Goal: Check status: Check status

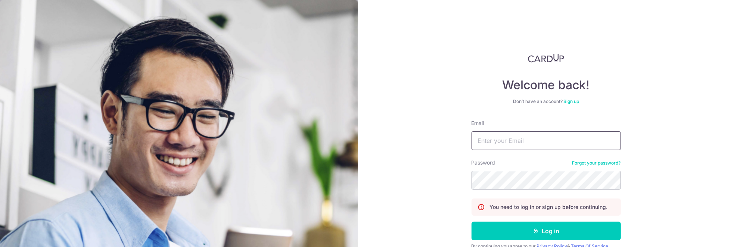
click at [490, 141] on input "Email" at bounding box center [546, 140] width 149 height 19
type input "[PERSON_NAME][EMAIL_ADDRESS][DOMAIN_NAME]"
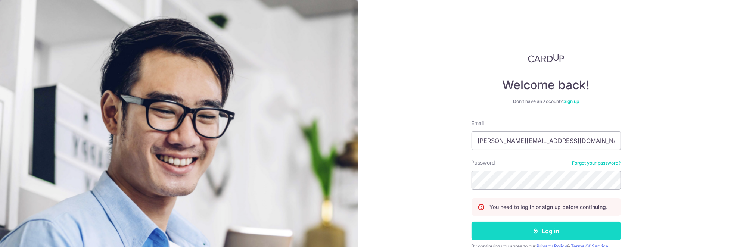
click at [534, 230] on icon "submit" at bounding box center [536, 231] width 6 height 6
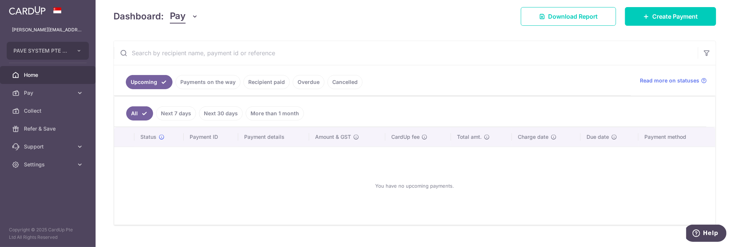
scroll to position [112, 0]
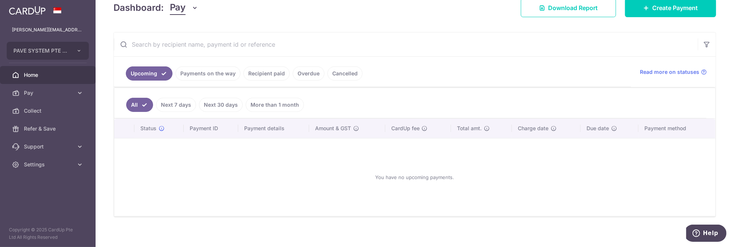
click at [210, 71] on link "Payments on the way" at bounding box center [208, 73] width 65 height 14
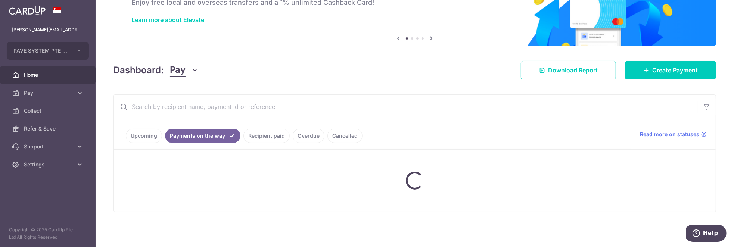
scroll to position [84, 0]
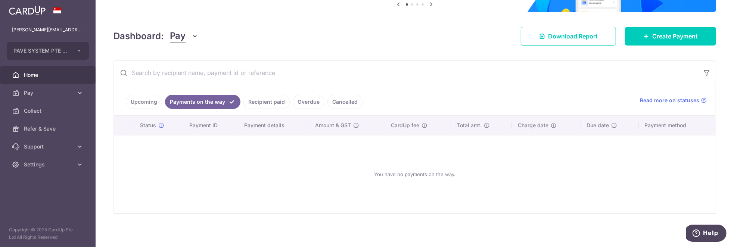
click at [276, 100] on link "Recipient paid" at bounding box center [266, 102] width 46 height 14
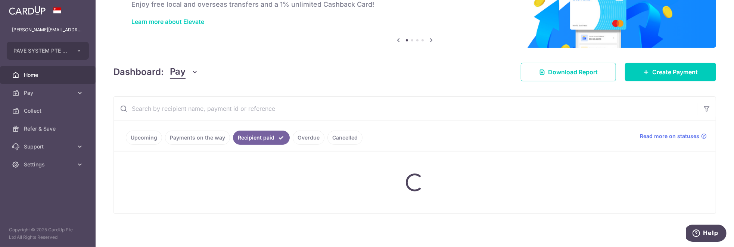
scroll to position [112, 0]
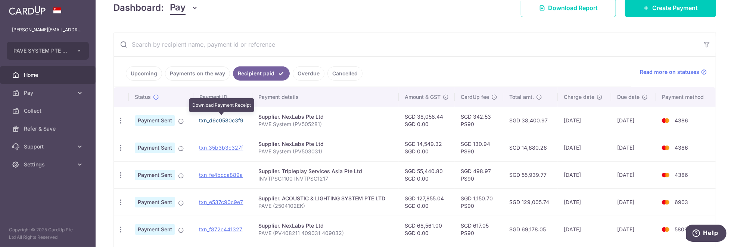
click at [217, 118] on link "txn_d6c0580c3f9" at bounding box center [221, 120] width 44 height 6
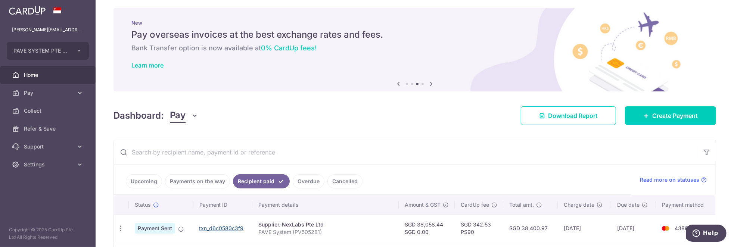
scroll to position [0, 0]
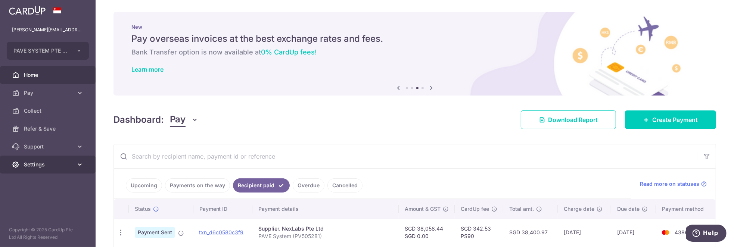
click at [77, 167] on icon at bounding box center [79, 164] width 7 height 7
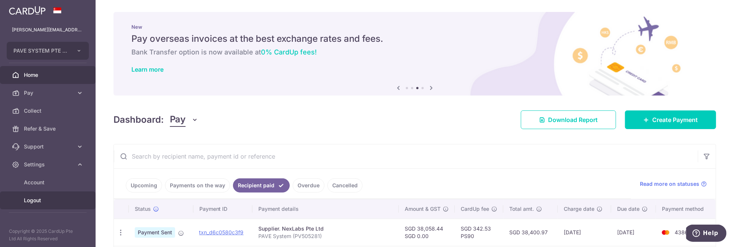
click at [52, 200] on span "Logout" at bounding box center [48, 200] width 49 height 7
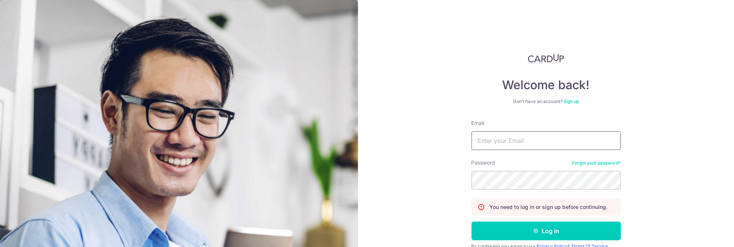
click at [487, 138] on input "Email" at bounding box center [546, 140] width 149 height 19
type input "[PERSON_NAME][EMAIL_ADDRESS][DOMAIN_NAME]"
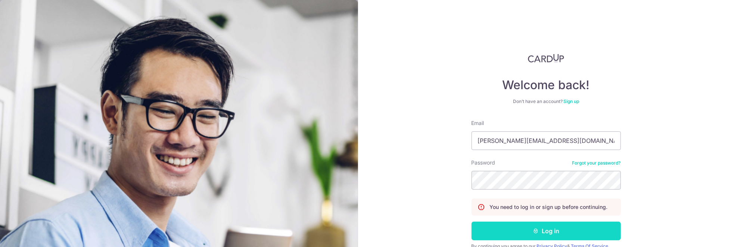
click at [533, 226] on button "Log in" at bounding box center [546, 231] width 149 height 19
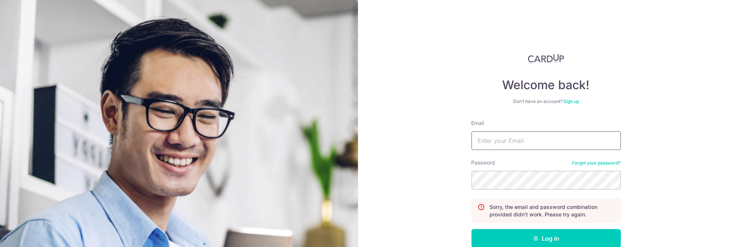
click at [485, 140] on input "Email" at bounding box center [546, 140] width 149 height 19
type input "[PERSON_NAME][EMAIL_ADDRESS][DOMAIN_NAME]"
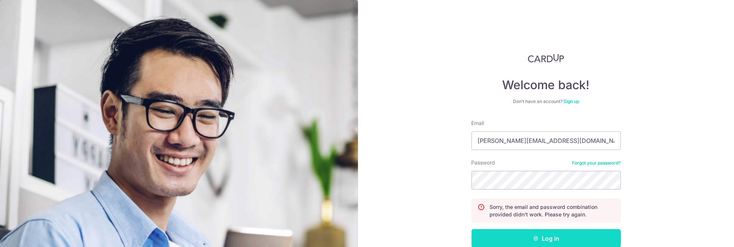
click at [537, 236] on icon "submit" at bounding box center [536, 239] width 6 height 6
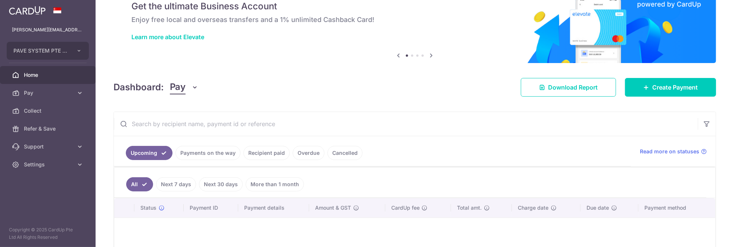
scroll to position [112, 0]
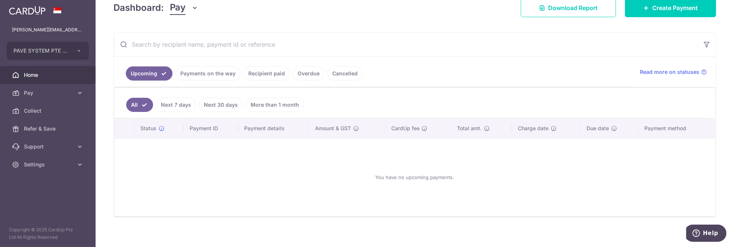
click at [277, 73] on link "Recipient paid" at bounding box center [266, 73] width 46 height 14
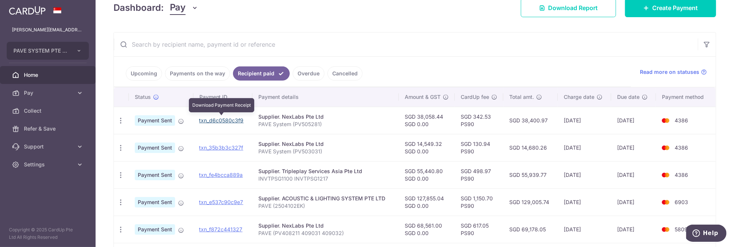
click at [211, 120] on link "txn_d6c0580c3f9" at bounding box center [221, 120] width 44 height 6
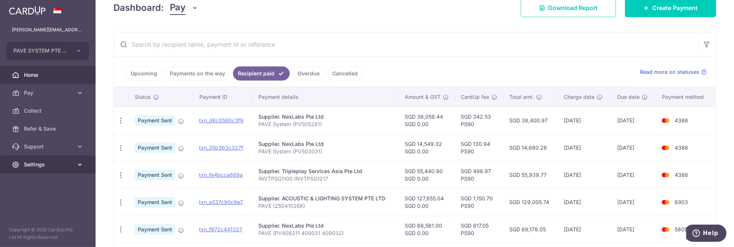
click at [75, 163] on link "Settings" at bounding box center [48, 165] width 96 height 18
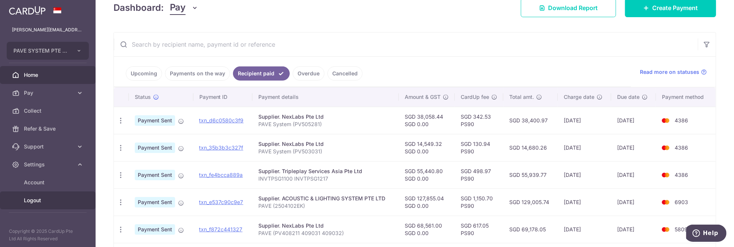
click at [39, 198] on span "Logout" at bounding box center [48, 200] width 49 height 7
